Goal: Entertainment & Leisure: Consume media (video, audio)

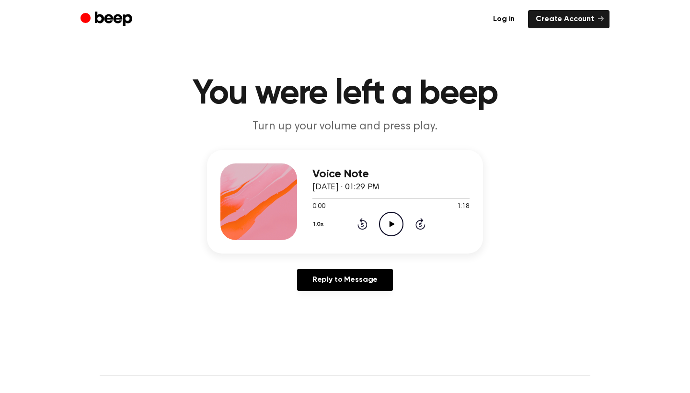
click at [405, 227] on div "1.0x Rewind 5 seconds Play Audio Skip 5 seconds" at bounding box center [390, 224] width 157 height 24
click at [395, 226] on icon "Play Audio" at bounding box center [391, 224] width 24 height 24
click at [389, 228] on icon "Play Audio" at bounding box center [391, 224] width 24 height 24
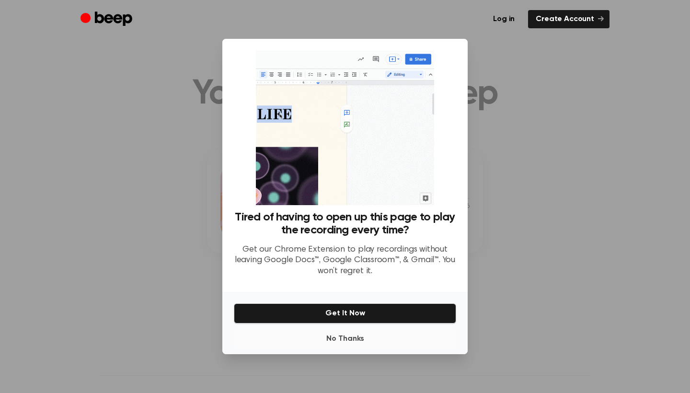
click at [343, 338] on button "No Thanks" at bounding box center [345, 338] width 222 height 19
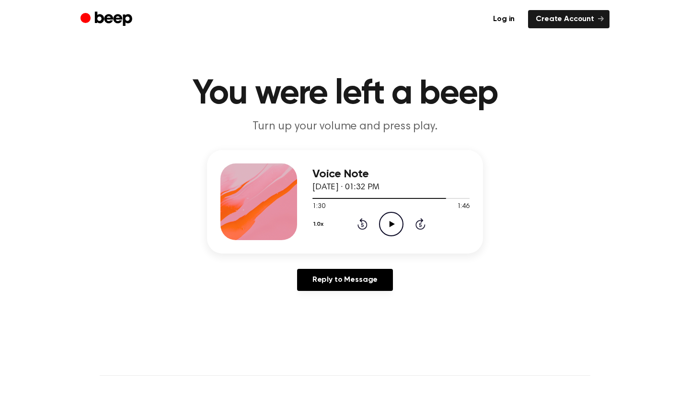
click at [393, 225] on icon "Play Audio" at bounding box center [391, 224] width 24 height 24
click at [394, 219] on icon "Play Audio" at bounding box center [391, 224] width 24 height 24
click at [393, 224] on icon at bounding box center [391, 224] width 5 height 6
